Goal: Task Accomplishment & Management: Manage account settings

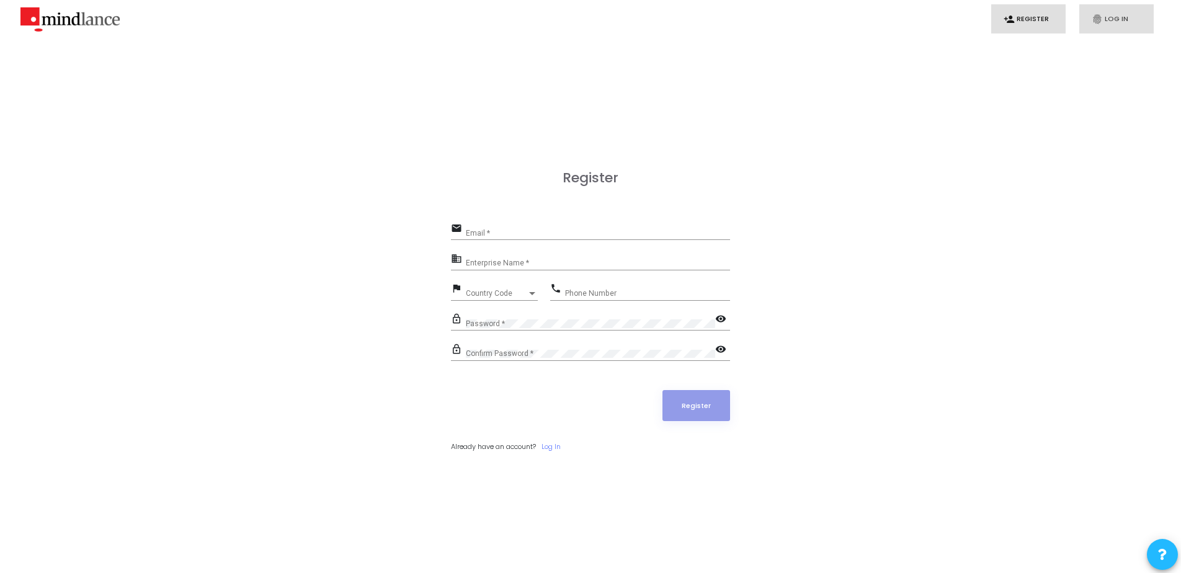
click at [1117, 17] on link "fingerprint Log In" at bounding box center [1117, 18] width 74 height 29
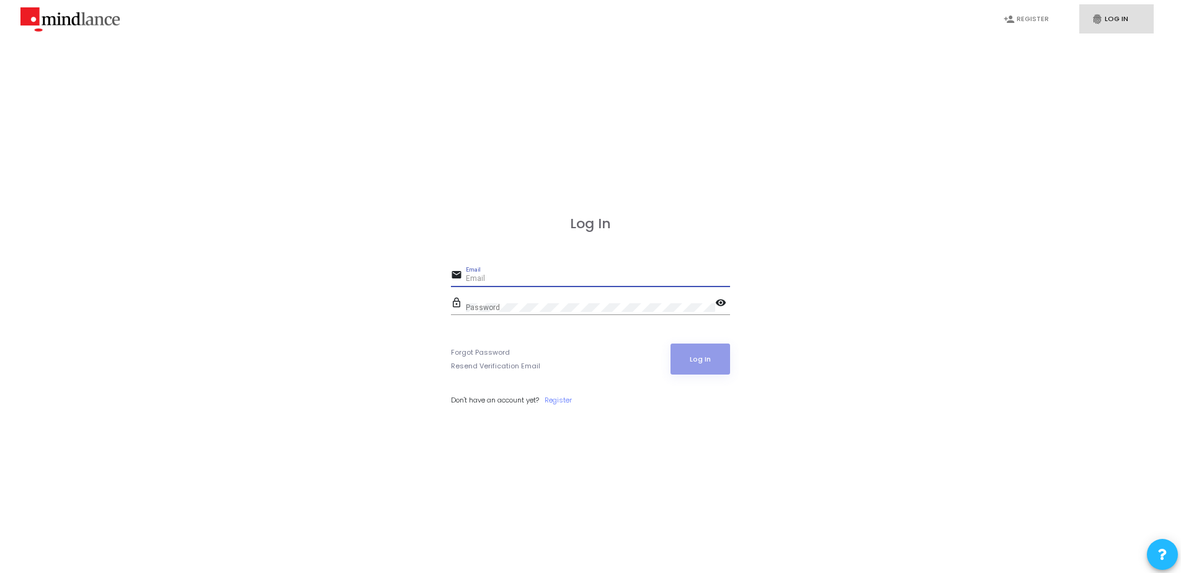
click at [609, 280] on input "Email" at bounding box center [598, 279] width 264 height 9
click at [498, 352] on link "Forgot Password" at bounding box center [480, 352] width 59 height 11
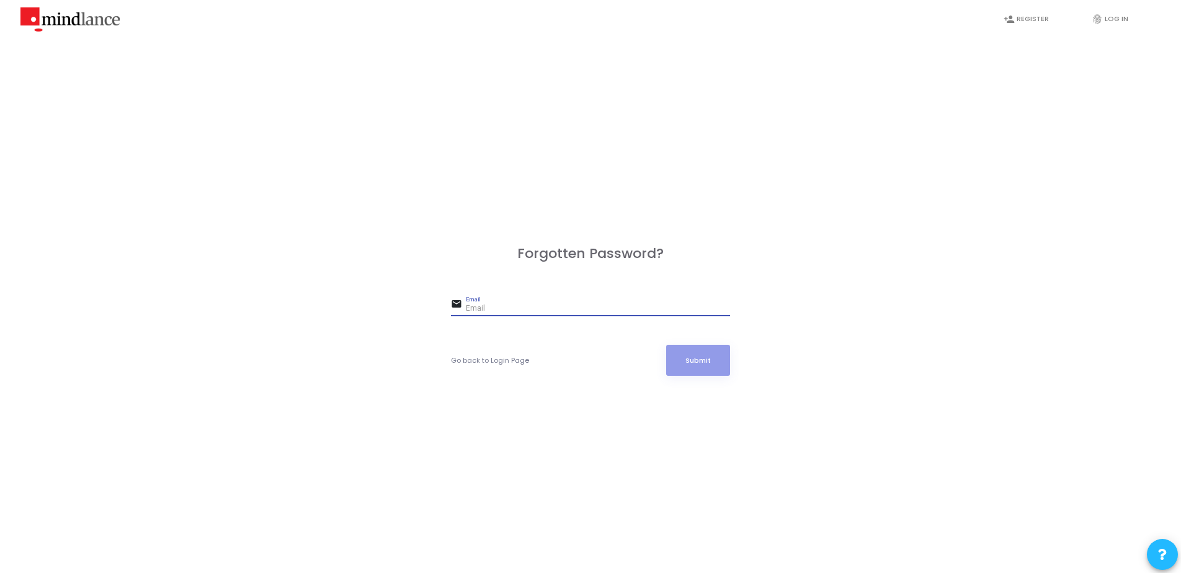
click at [521, 310] on input "Email" at bounding box center [598, 309] width 264 height 9
click at [666, 345] on button "Submit" at bounding box center [698, 360] width 65 height 31
type input "j"
